Goal: Information Seeking & Learning: Learn about a topic

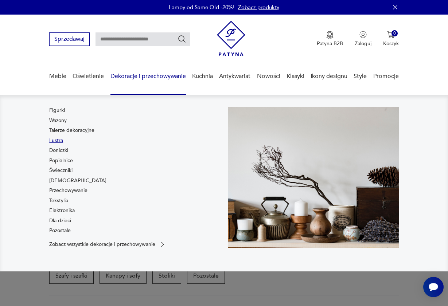
click at [60, 140] on link "Lustra" at bounding box center [56, 140] width 14 height 7
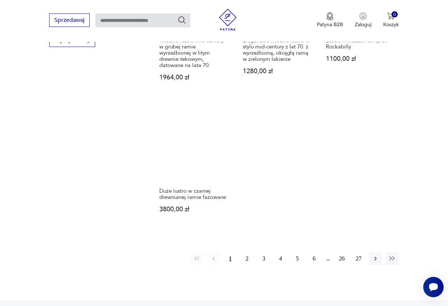
scroll to position [912, 0]
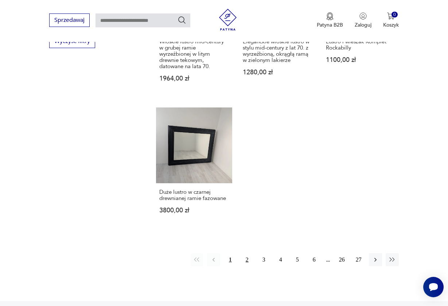
click at [246, 266] on button "2" at bounding box center [246, 259] width 13 height 13
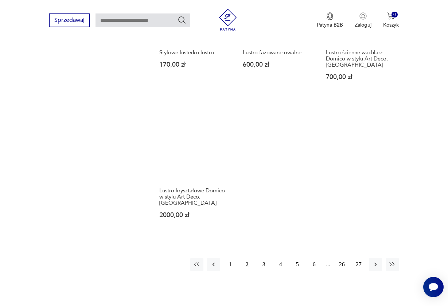
scroll to position [939, 0]
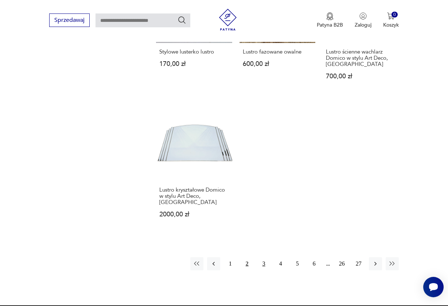
click at [262, 267] on button "3" at bounding box center [263, 263] width 13 height 13
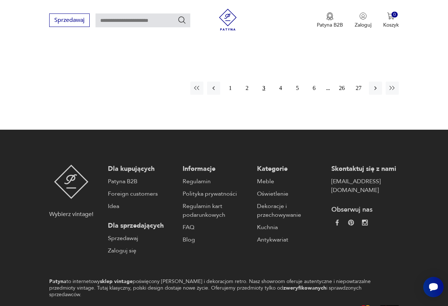
scroll to position [1067, 0]
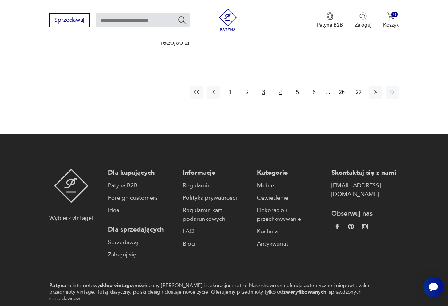
click at [277, 99] on button "4" at bounding box center [280, 92] width 13 height 13
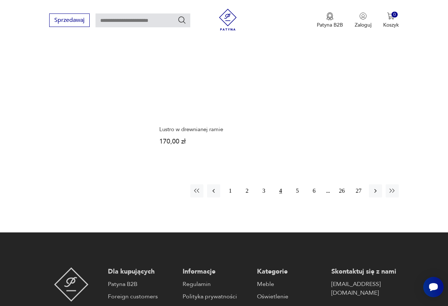
scroll to position [978, 0]
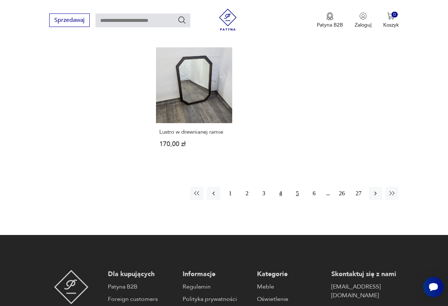
click at [293, 200] on button "5" at bounding box center [297, 193] width 13 height 13
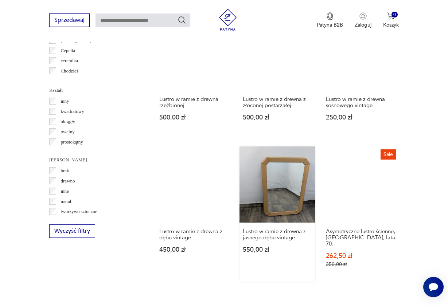
scroll to position [722, 0]
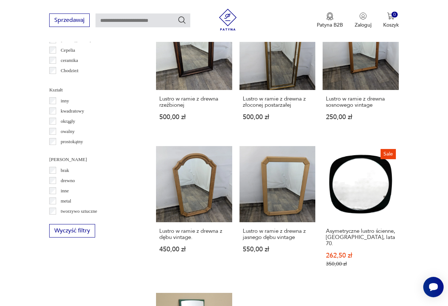
drag, startPoint x: 165, startPoint y: 120, endPoint x: 353, endPoint y: -3, distance: 224.2
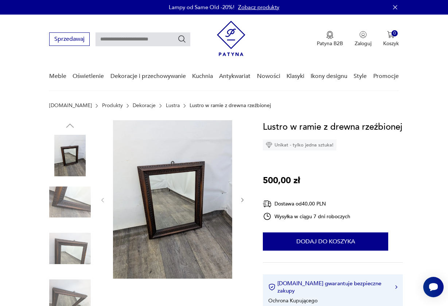
click at [70, 158] on img at bounding box center [70, 156] width 42 height 42
click at [71, 199] on img at bounding box center [70, 202] width 42 height 42
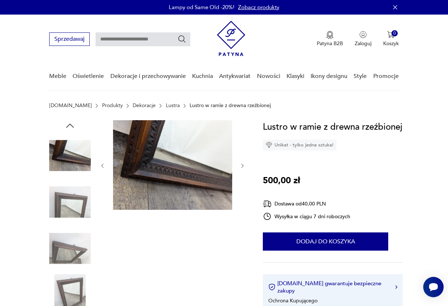
click at [67, 221] on img at bounding box center [70, 202] width 42 height 42
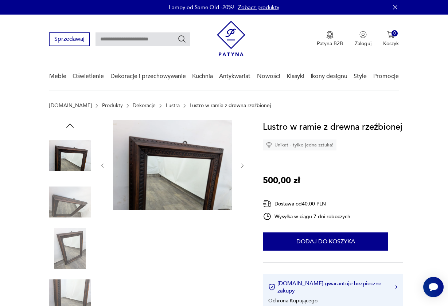
click at [64, 232] on img at bounding box center [70, 249] width 42 height 42
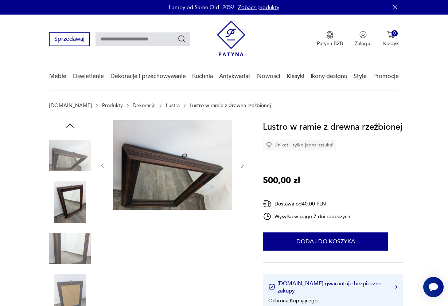
click at [64, 243] on img at bounding box center [70, 249] width 42 height 42
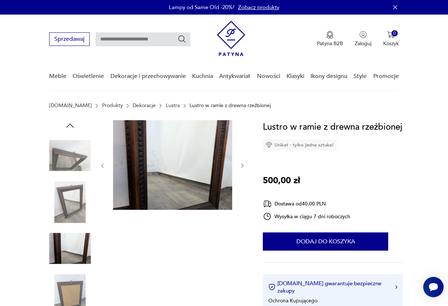
click at [59, 267] on img at bounding box center [70, 249] width 42 height 42
click at [59, 280] on img at bounding box center [70, 295] width 42 height 42
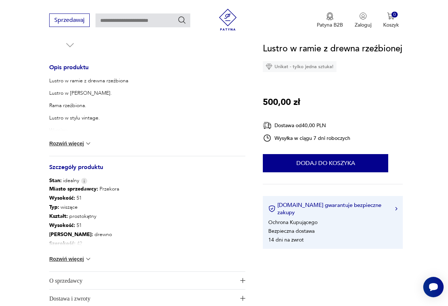
scroll to position [286, 0]
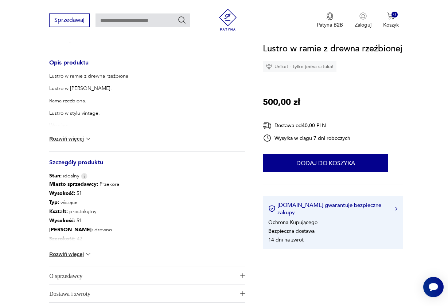
click at [68, 249] on div "Miasto sprzedawcy : Przekora Wysokość : 51 Typ : wiszące Kształt : prostokątny …" at bounding box center [147, 223] width 196 height 87
click at [68, 255] on button "Rozwiń więcej" at bounding box center [70, 254] width 42 height 7
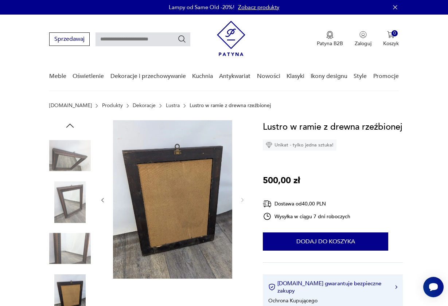
scroll to position [0, 0]
click at [63, 145] on img at bounding box center [70, 156] width 42 height 42
